Goal: Information Seeking & Learning: Find specific fact

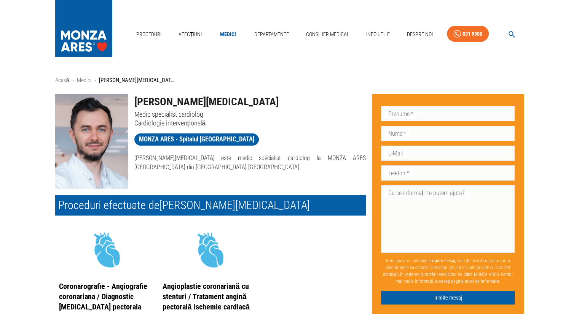
click at [239, 160] on p "[PERSON_NAME][MEDICAL_DATA] este medic specialist cardiolog la MONZA ARES [GEOG…" at bounding box center [249, 163] width 231 height 18
click at [208, 157] on p "[PERSON_NAME][MEDICAL_DATA] este medic specialist cardiolog la MONZA ARES [GEOG…" at bounding box center [249, 163] width 231 height 18
click at [189, 157] on p "[PERSON_NAME][MEDICAL_DATA] este medic specialist cardiolog la MONZA ARES [GEOG…" at bounding box center [249, 163] width 231 height 18
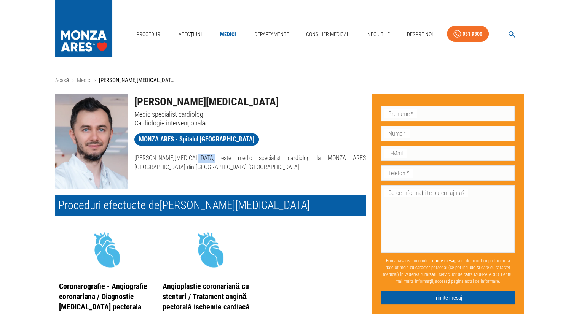
click at [189, 157] on p "[PERSON_NAME][MEDICAL_DATA] este medic specialist cardiolog la MONZA ARES [GEOG…" at bounding box center [249, 163] width 231 height 18
click at [212, 158] on p "[PERSON_NAME][MEDICAL_DATA] este medic specialist cardiolog la MONZA ARES [GEOG…" at bounding box center [249, 163] width 231 height 18
click at [236, 159] on p "[PERSON_NAME][MEDICAL_DATA] este medic specialist cardiolog la MONZA ARES [GEOG…" at bounding box center [249, 163] width 231 height 18
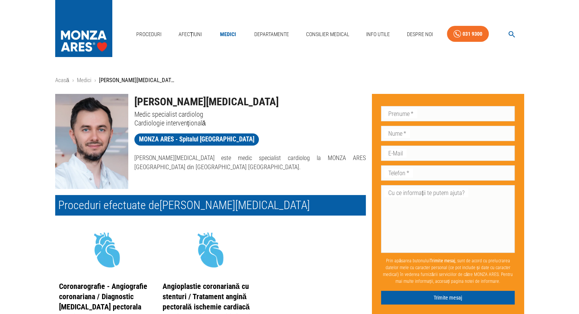
click at [262, 159] on p "[PERSON_NAME][MEDICAL_DATA] este medic specialist cardiolog la MONZA ARES [GEOG…" at bounding box center [249, 163] width 231 height 18
click at [280, 157] on p "[PERSON_NAME][MEDICAL_DATA] este medic specialist cardiolog la MONZA ARES [GEOG…" at bounding box center [249, 163] width 231 height 18
click at [302, 156] on p "[PERSON_NAME][MEDICAL_DATA] este medic specialist cardiolog la MONZA ARES [GEOG…" at bounding box center [249, 163] width 231 height 18
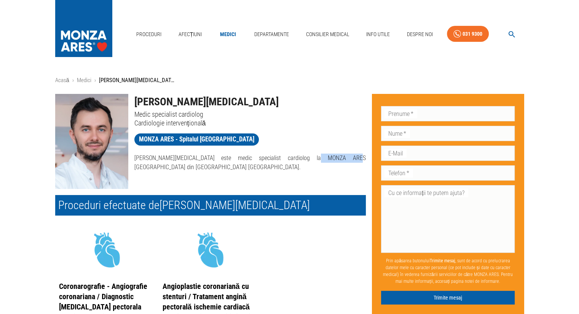
click at [302, 156] on p "[PERSON_NAME][MEDICAL_DATA] este medic specialist cardiolog la MONZA ARES [GEOG…" at bounding box center [249, 163] width 231 height 18
click at [325, 159] on p "[PERSON_NAME][MEDICAL_DATA] este medic specialist cardiolog la MONZA ARES [GEOG…" at bounding box center [249, 163] width 231 height 18
click at [346, 160] on p "[PERSON_NAME][MEDICAL_DATA] este medic specialist cardiolog la MONZA ARES [GEOG…" at bounding box center [249, 163] width 231 height 18
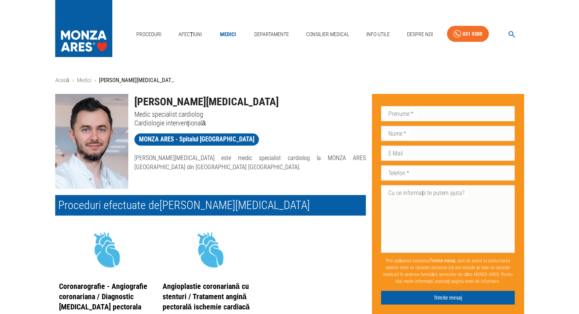
click at [207, 156] on p "[PERSON_NAME][MEDICAL_DATA] este medic specialist cardiolog la MONZA ARES [GEOG…" at bounding box center [249, 163] width 231 height 18
click at [190, 158] on p "[PERSON_NAME][MEDICAL_DATA] este medic specialist cardiolog la MONZA ARES [GEOG…" at bounding box center [249, 163] width 231 height 18
click at [211, 157] on p "[PERSON_NAME][MEDICAL_DATA] este medic specialist cardiolog la MONZA ARES [GEOG…" at bounding box center [249, 163] width 231 height 18
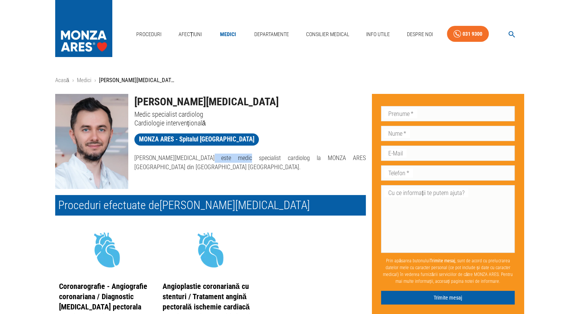
click at [211, 157] on p "[PERSON_NAME][MEDICAL_DATA] este medic specialist cardiolog la MONZA ARES [GEOG…" at bounding box center [249, 163] width 231 height 18
click at [237, 157] on p "[PERSON_NAME][MEDICAL_DATA] este medic specialist cardiolog la MONZA ARES [GEOG…" at bounding box center [249, 163] width 231 height 18
click at [236, 157] on p "[PERSON_NAME][MEDICAL_DATA] este medic specialist cardiolog la MONZA ARES [GEOG…" at bounding box center [249, 163] width 231 height 18
